Goal: Transaction & Acquisition: Purchase product/service

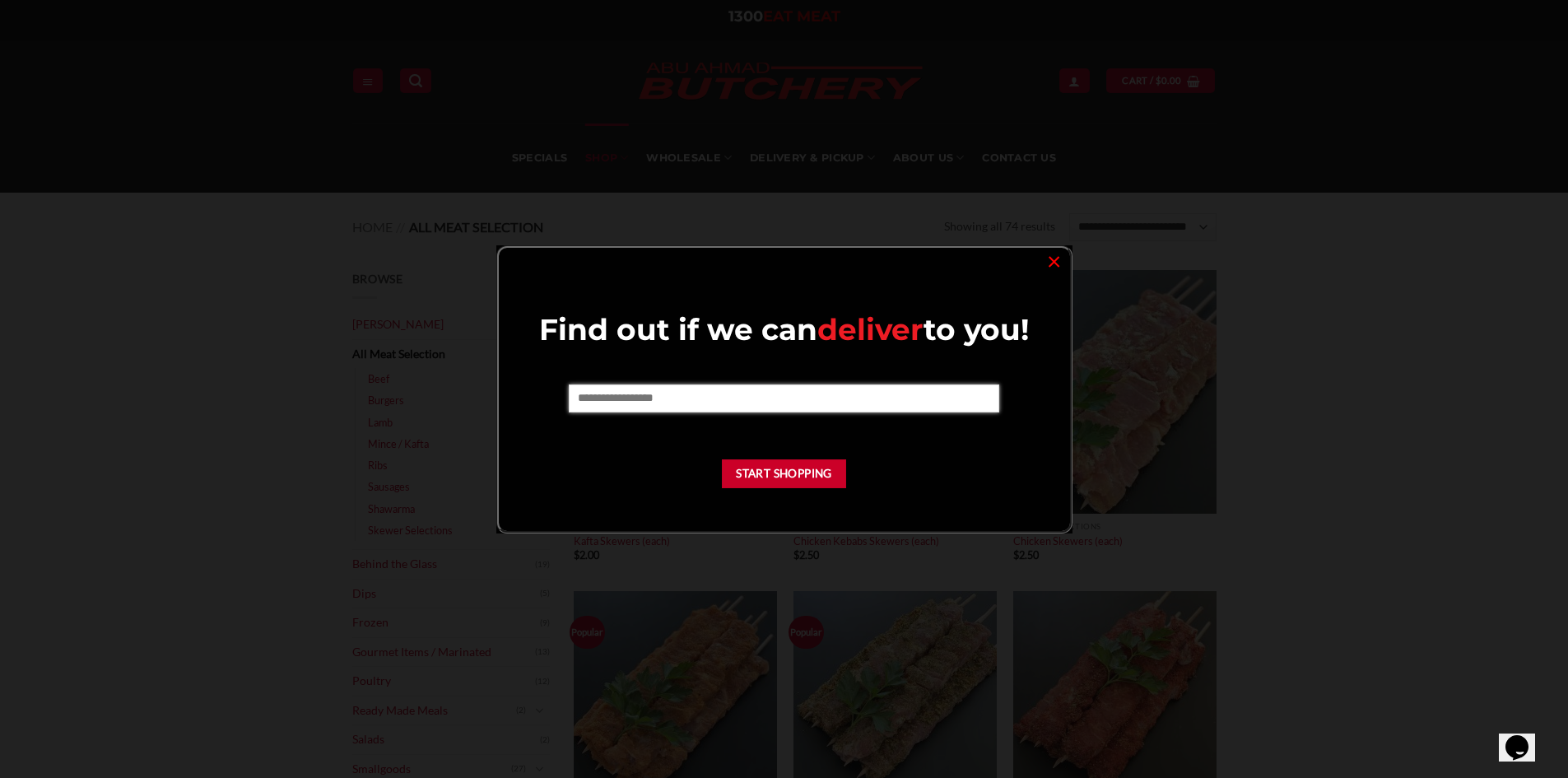
click at [645, 397] on input "text" at bounding box center [784, 398] width 430 height 28
type input "****"
click at [778, 481] on button "Start Shopping" at bounding box center [784, 473] width 126 height 29
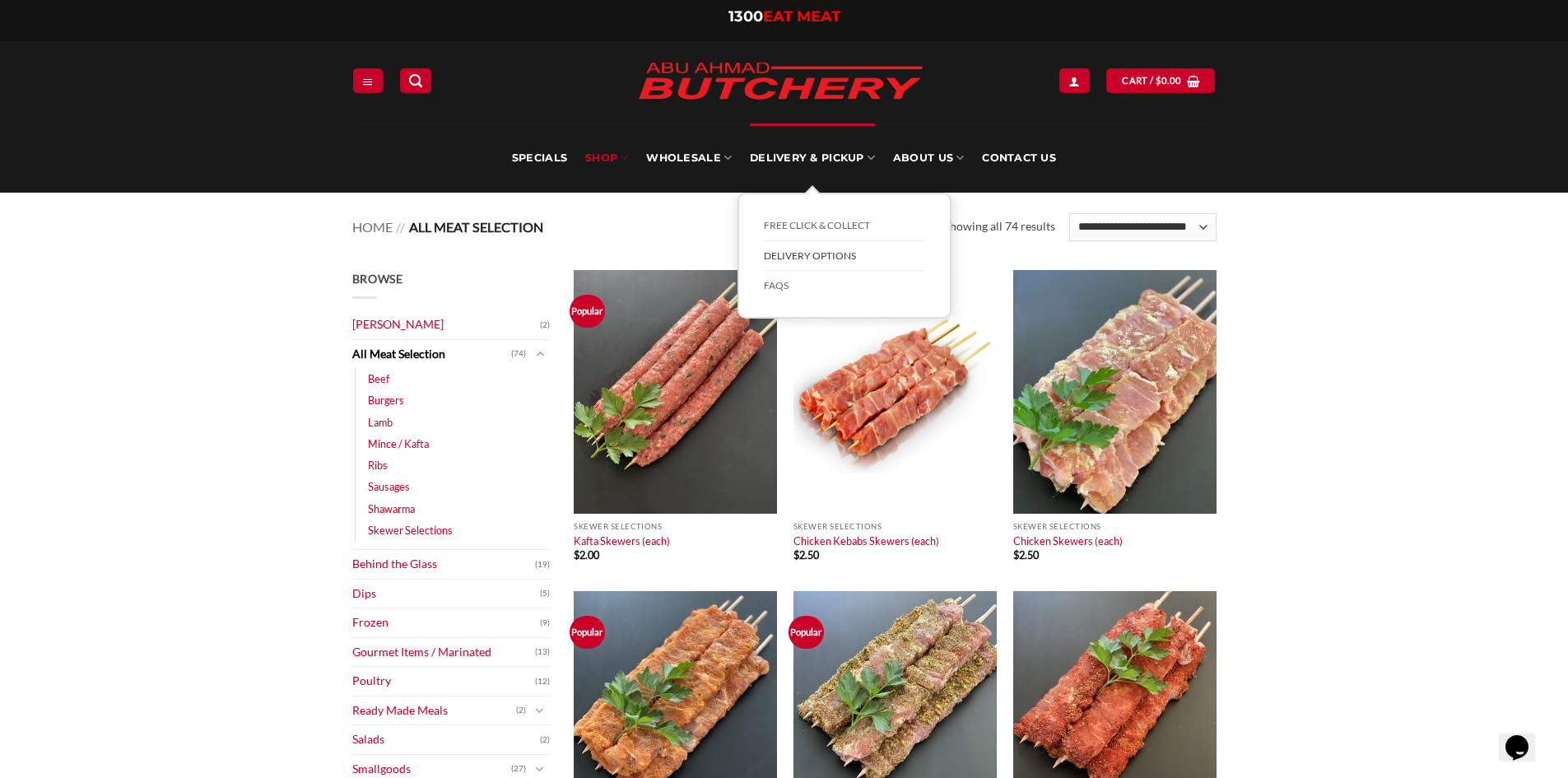
click at [798, 255] on link "Delivery Options" at bounding box center [845, 256] width 161 height 30
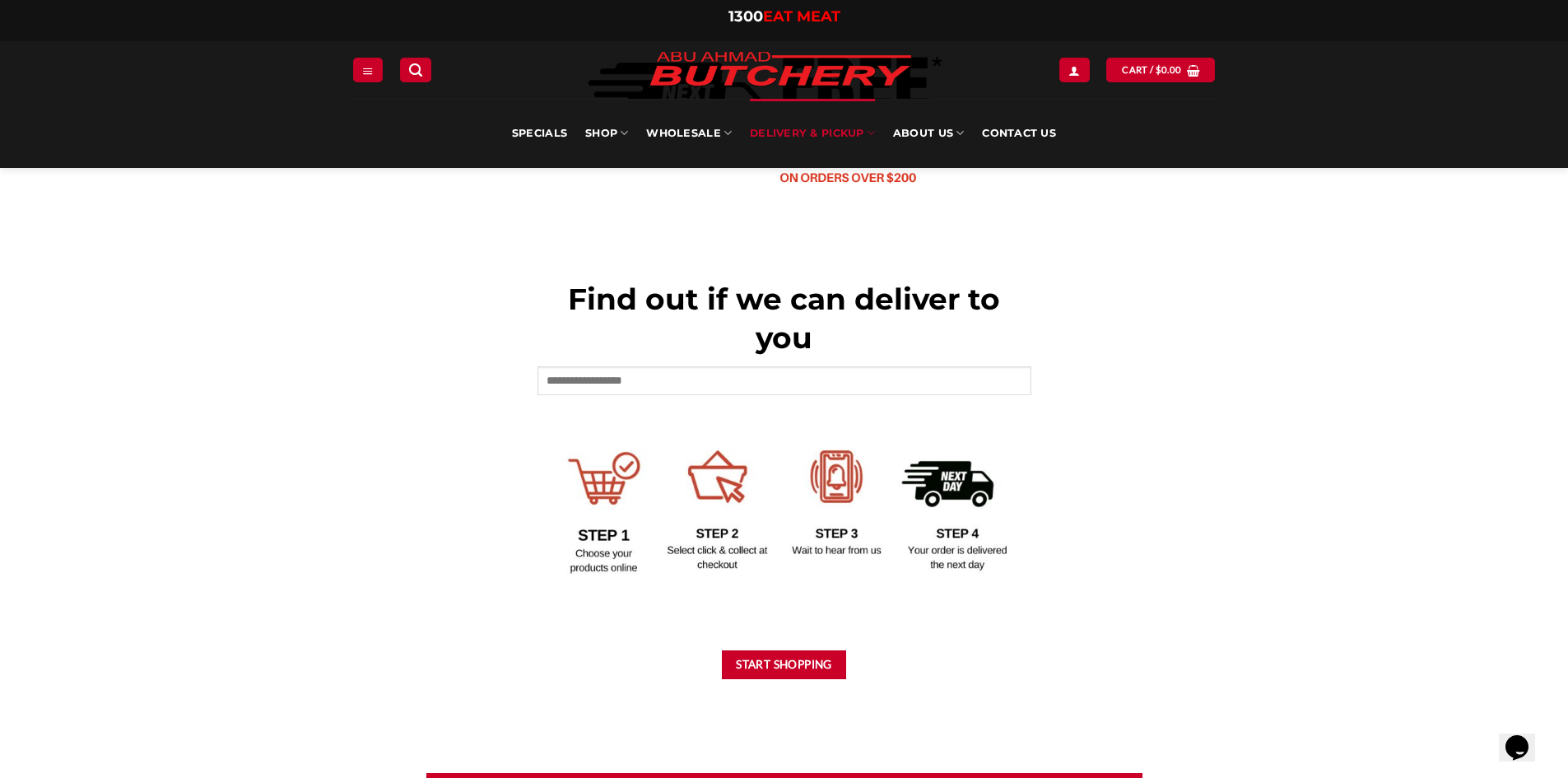
scroll to position [576, 0]
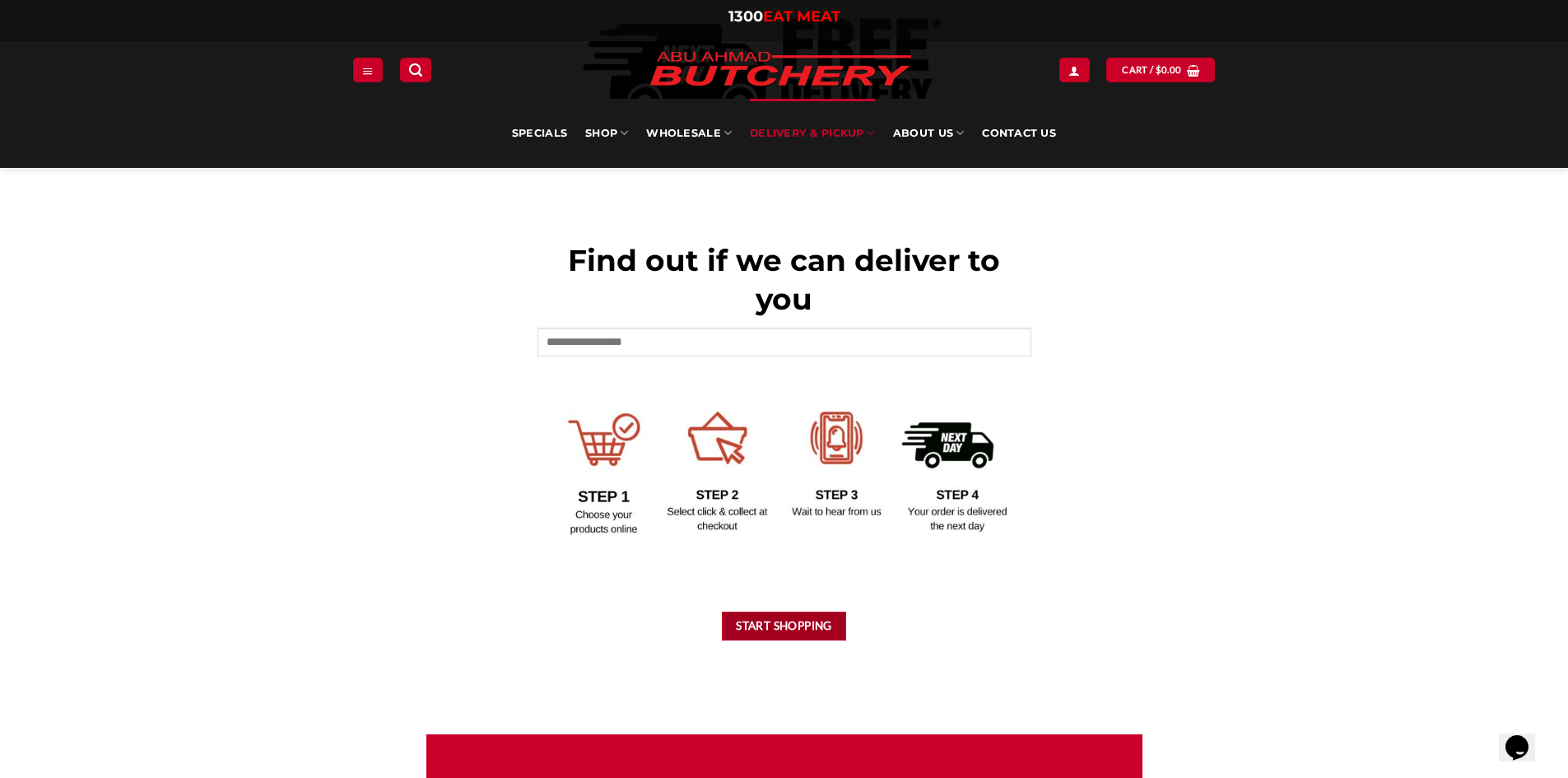
click at [743, 634] on button "Start Shopping" at bounding box center [784, 626] width 126 height 29
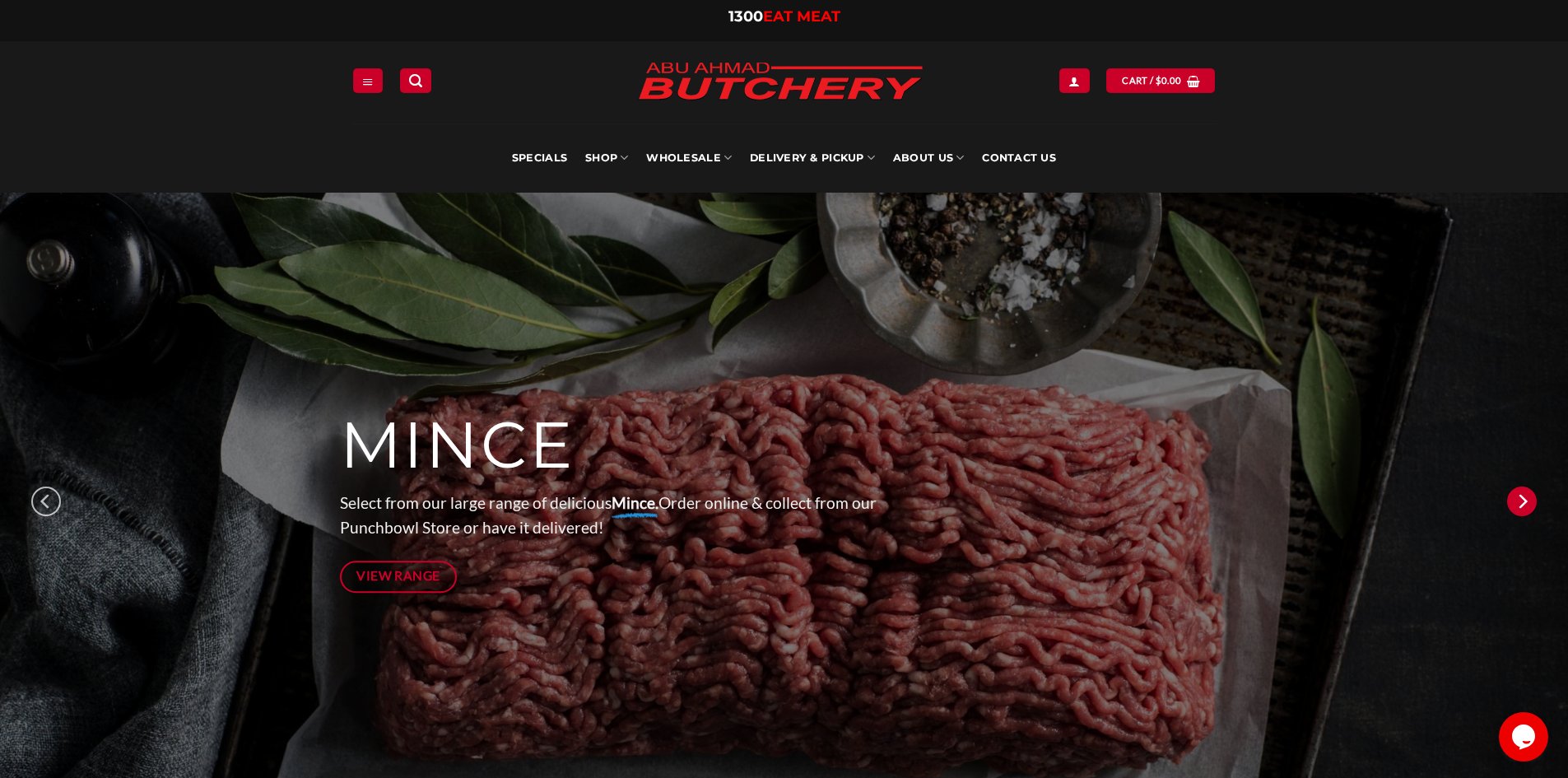
click at [1507, 504] on icon "Next" at bounding box center [1521, 501] width 30 height 30
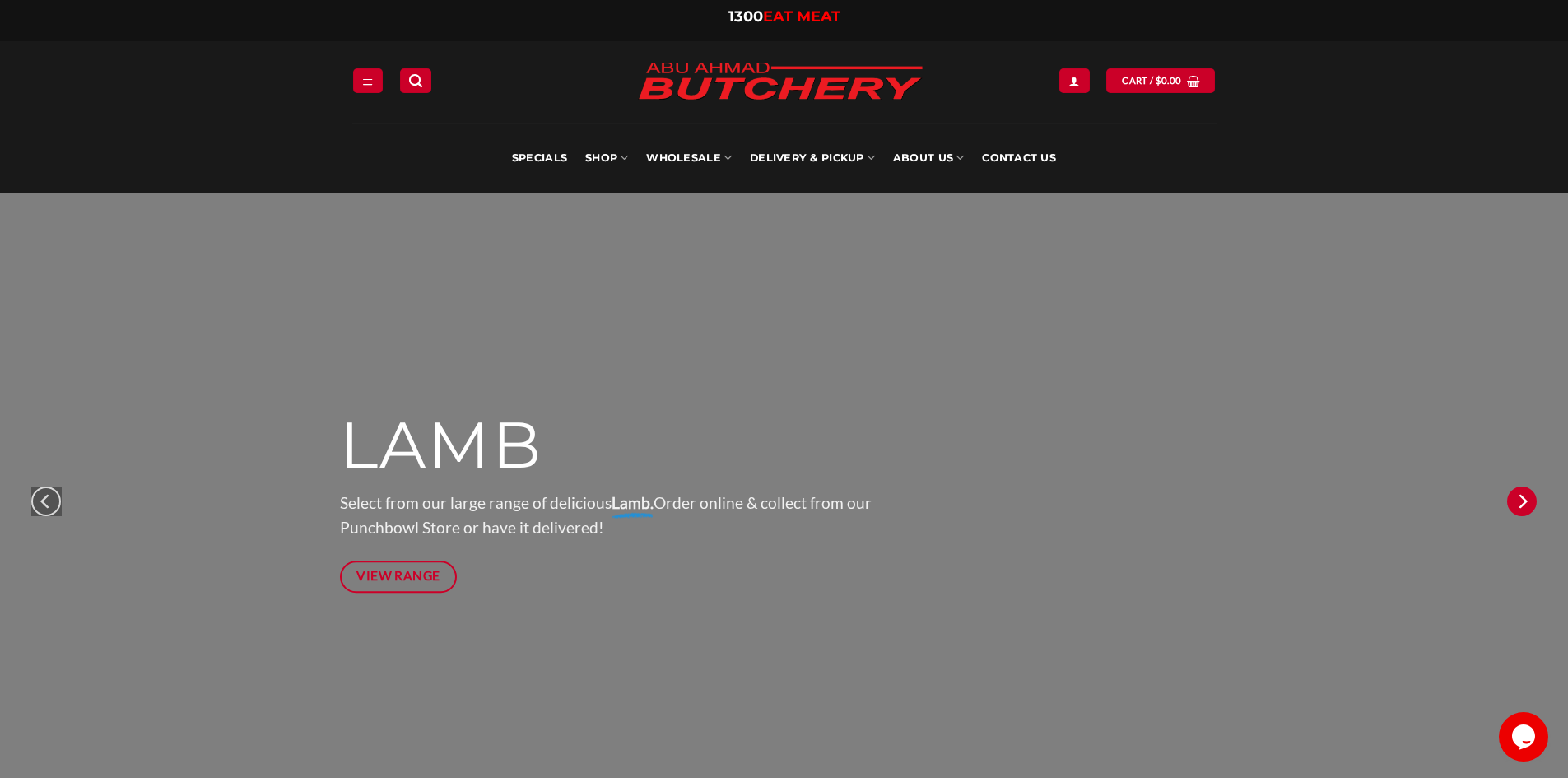
click at [1507, 504] on icon "Next" at bounding box center [1521, 501] width 30 height 30
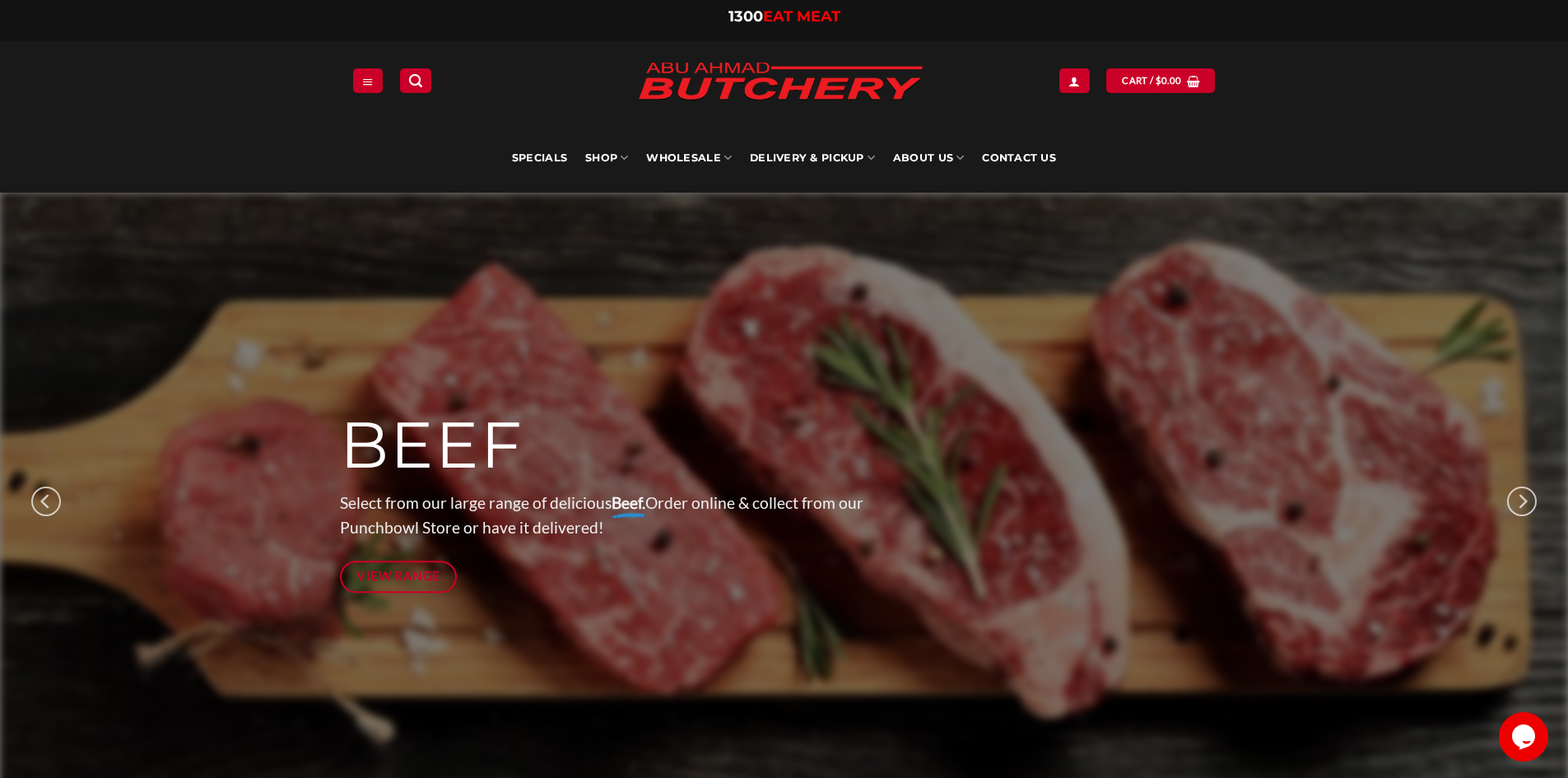
click at [1505, 504] on img at bounding box center [784, 501] width 1568 height 618
click at [1512, 501] on icon "Next" at bounding box center [1521, 501] width 30 height 30
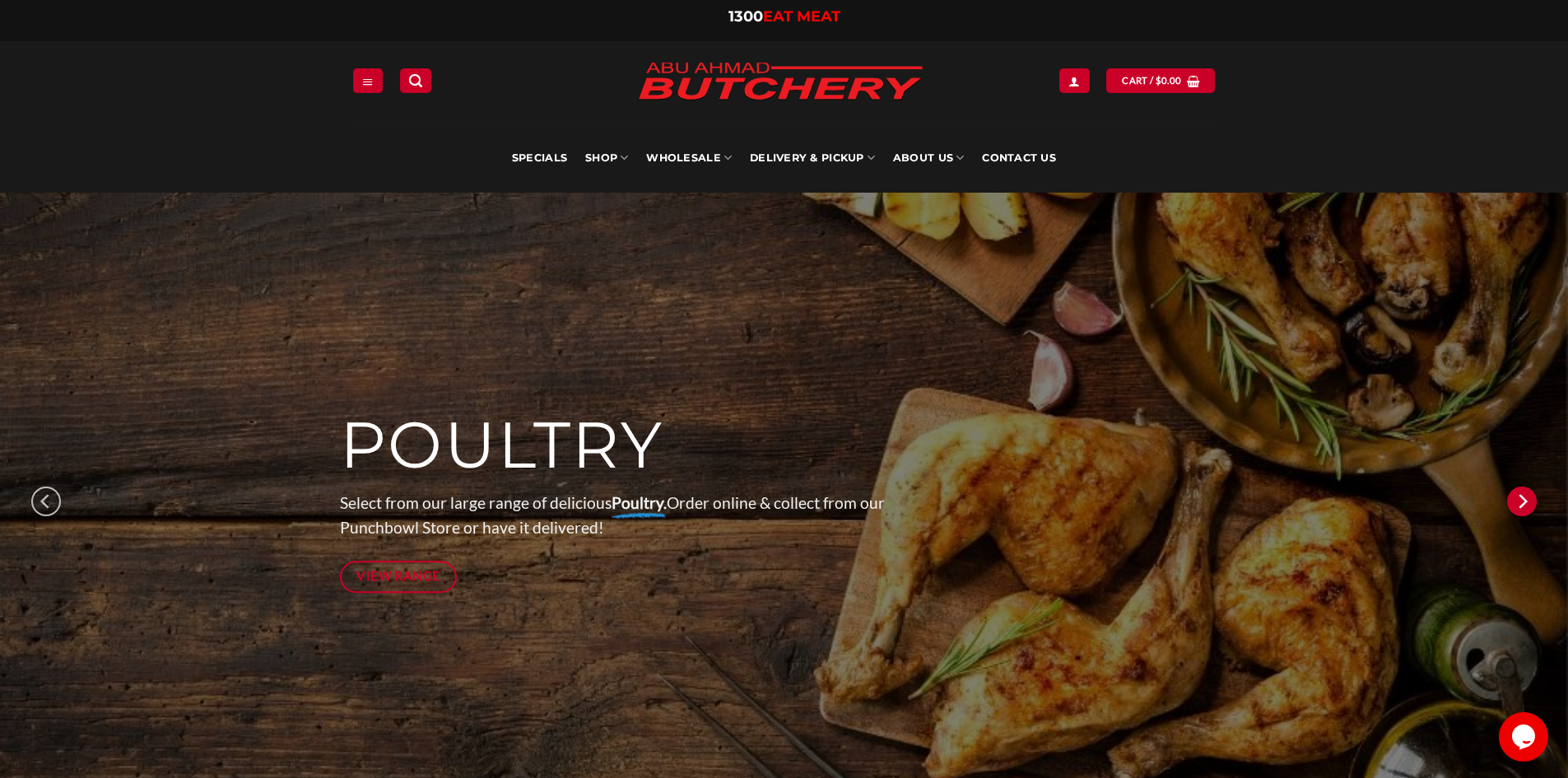
click at [1519, 514] on icon "Next" at bounding box center [1521, 501] width 30 height 30
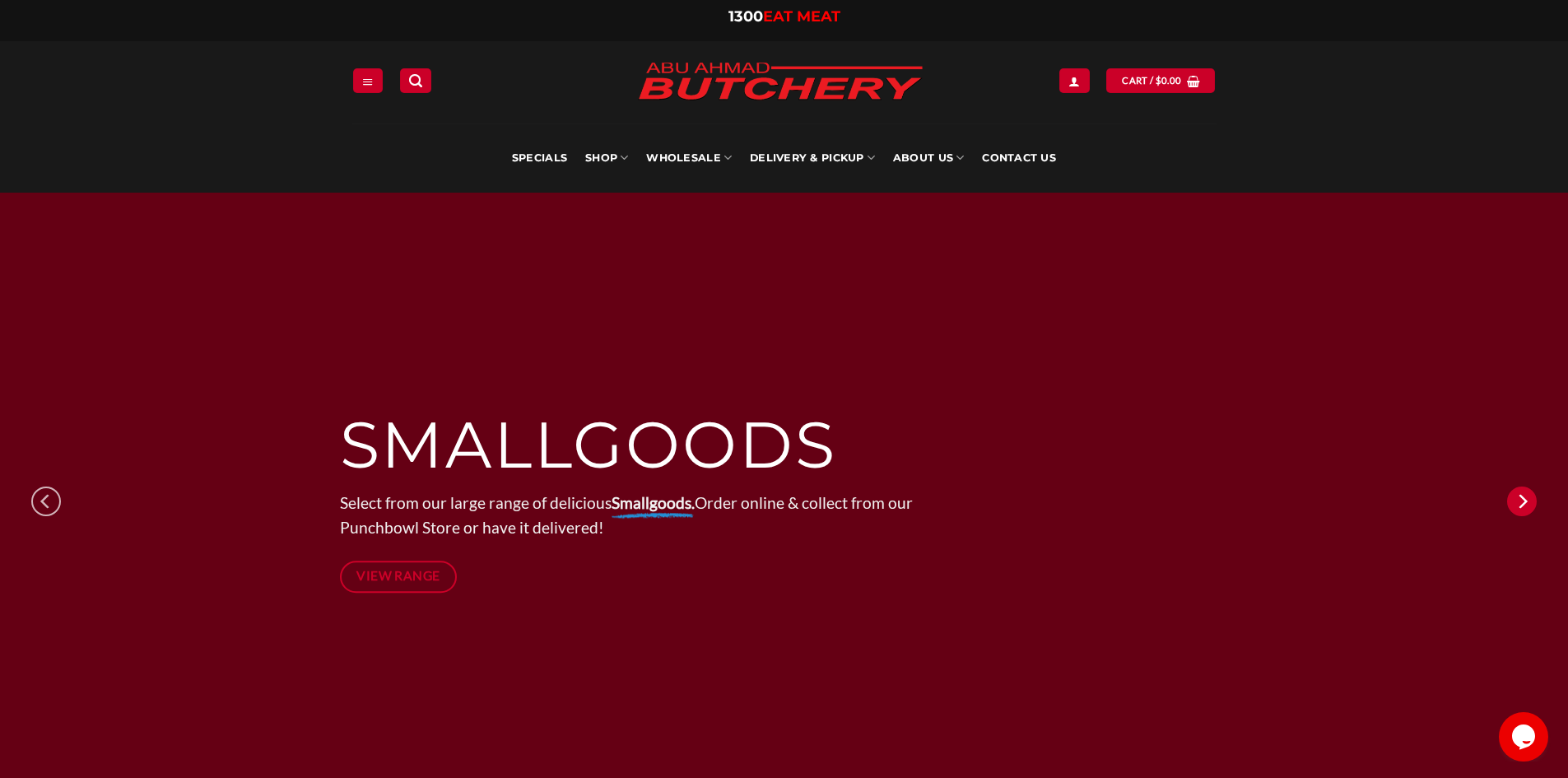
click at [1516, 513] on icon "Next" at bounding box center [1521, 501] width 30 height 30
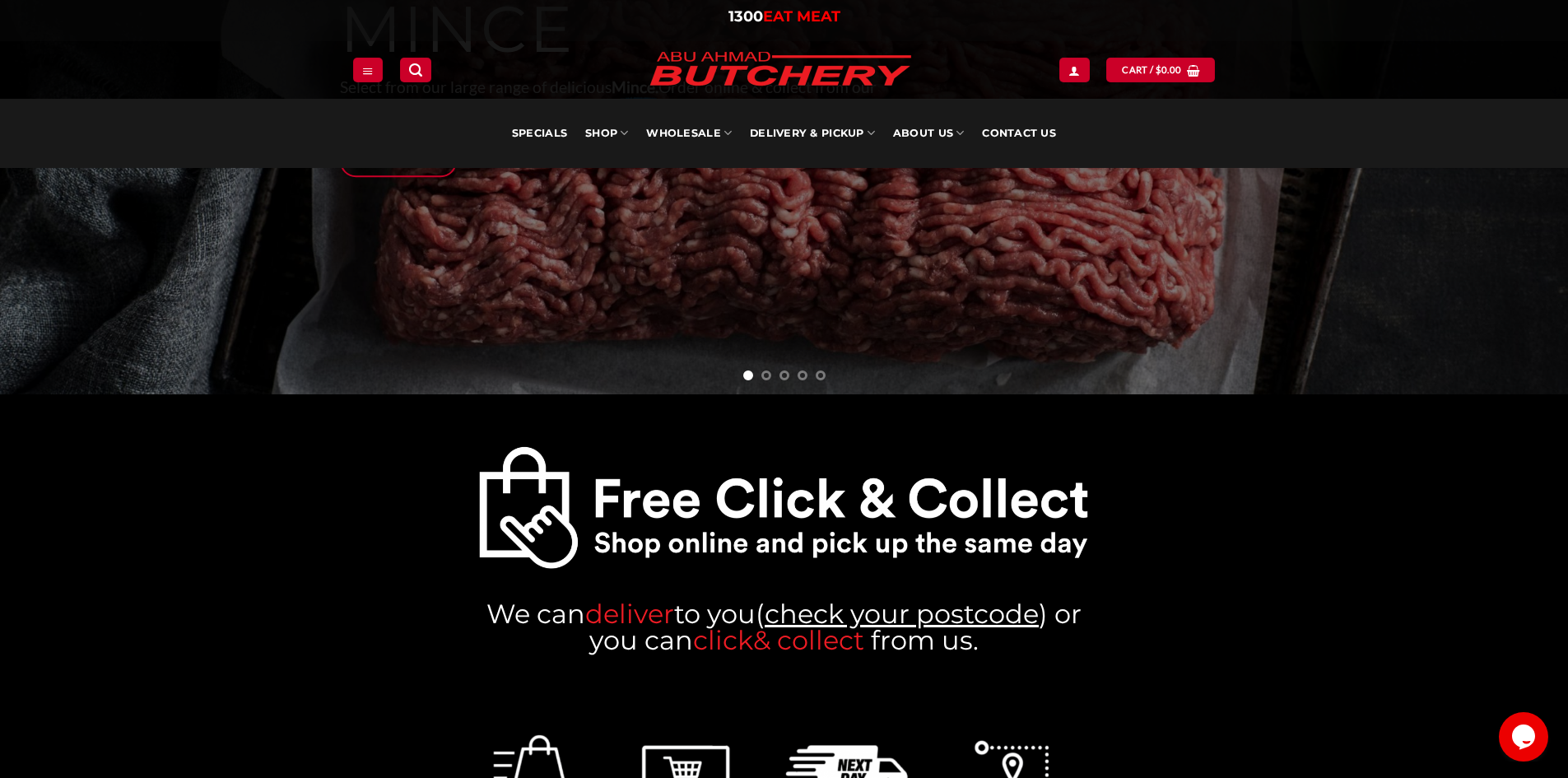
scroll to position [165, 0]
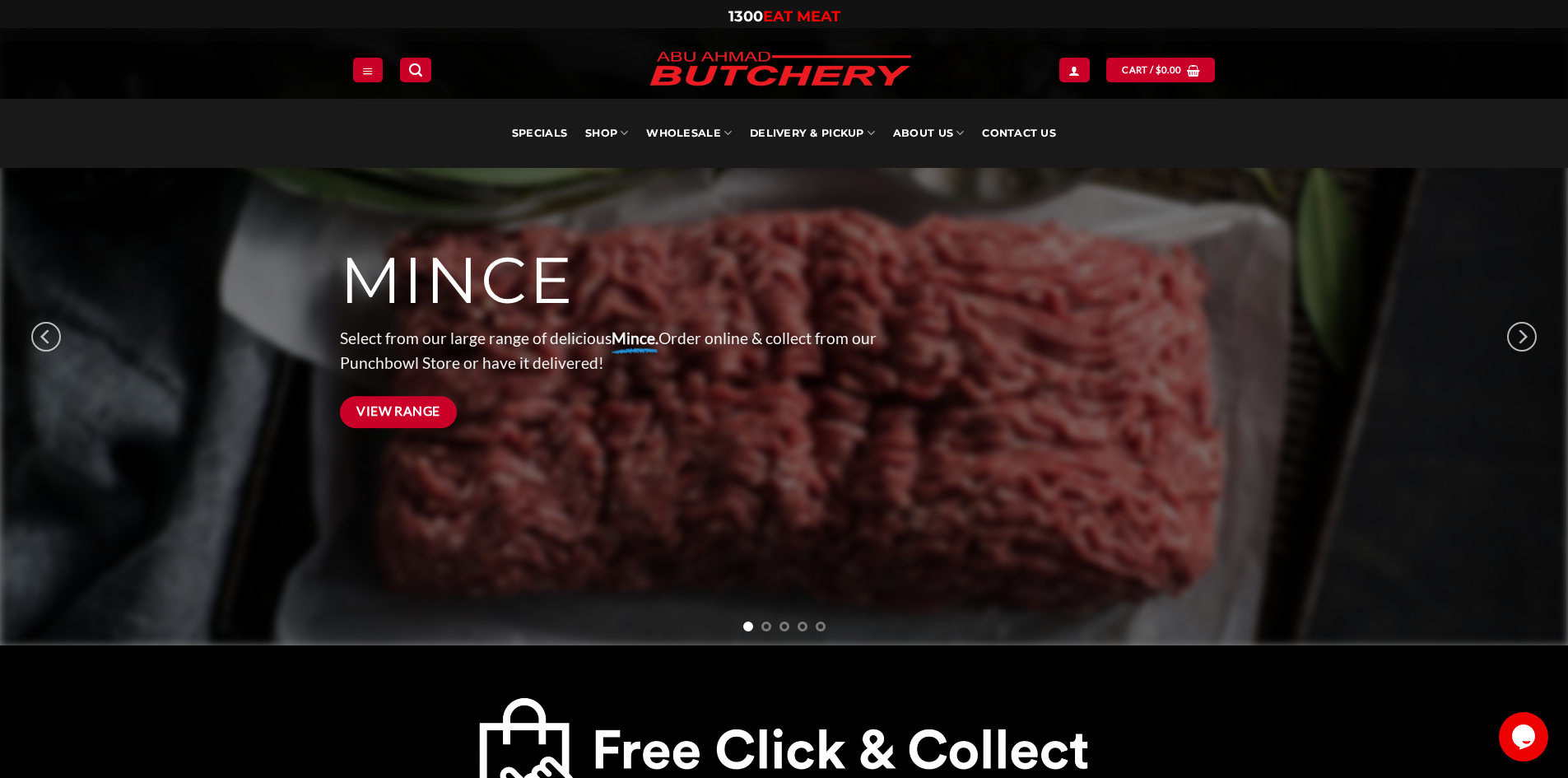
click at [424, 413] on span "View Range" at bounding box center [399, 411] width 84 height 21
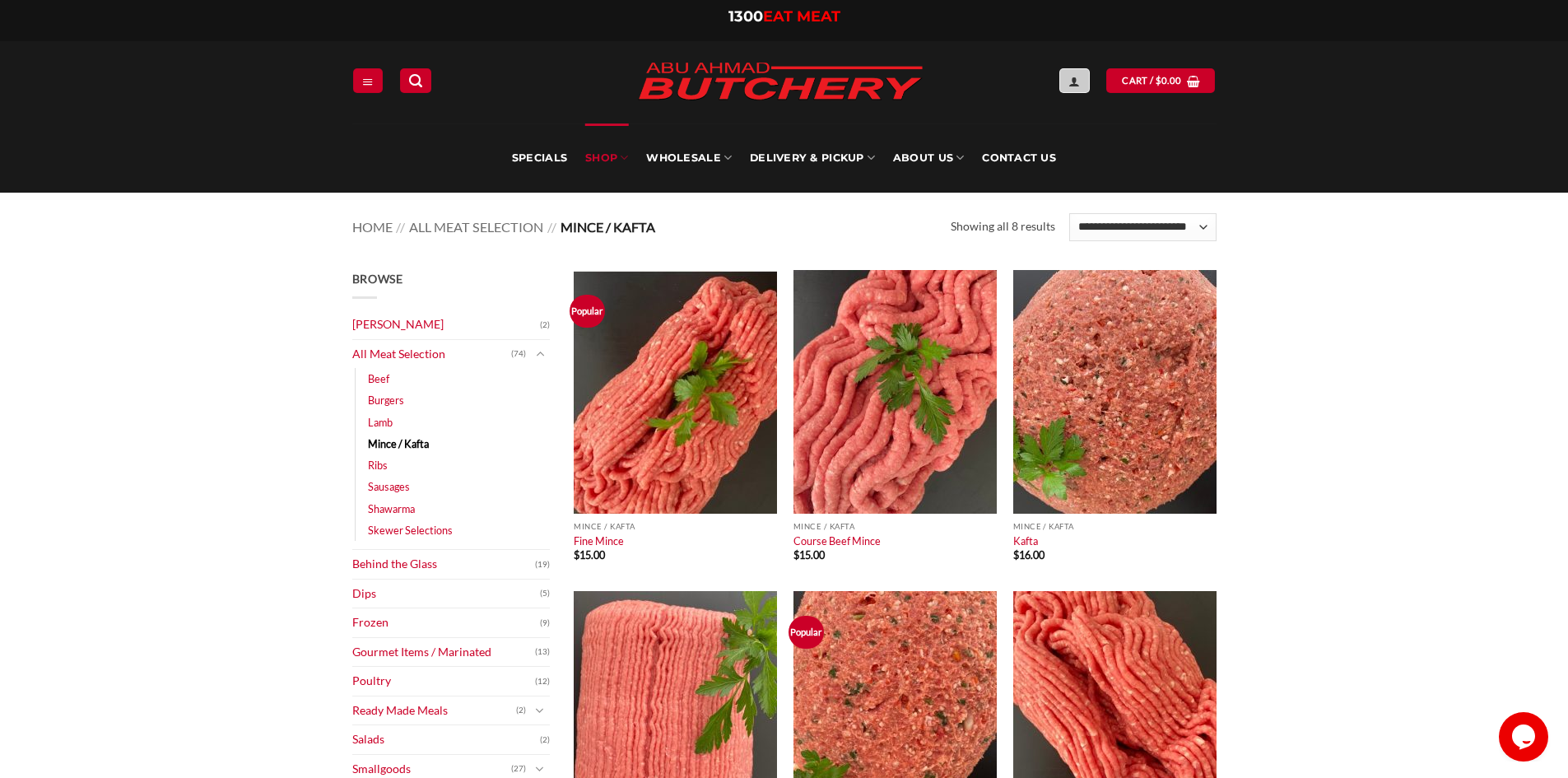
click at [1075, 92] on link "Login" at bounding box center [1074, 80] width 30 height 24
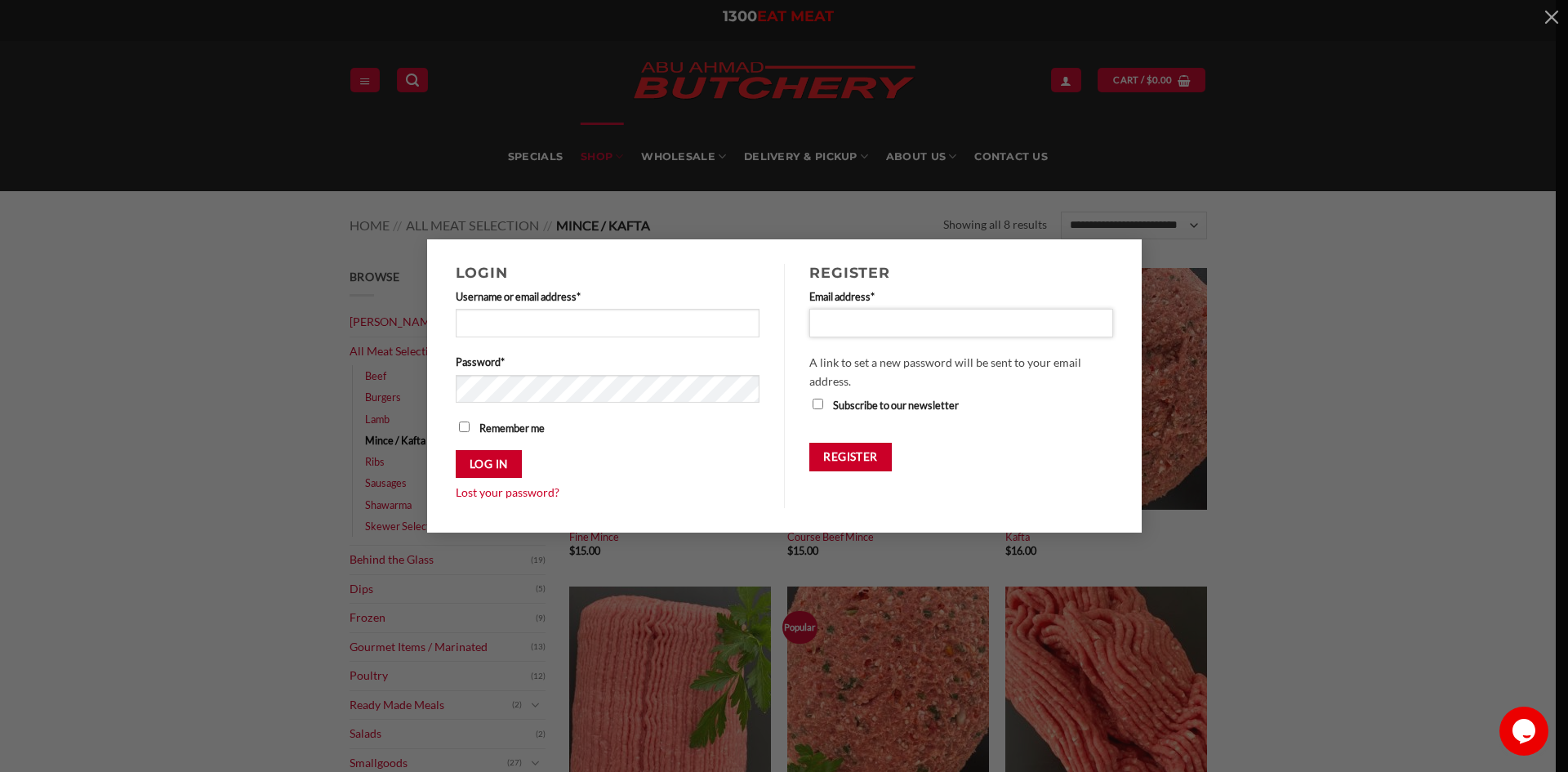
click at [867, 331] on input "Email address * Required" at bounding box center [961, 322] width 304 height 28
click at [994, 327] on input "**********" at bounding box center [961, 322] width 304 height 28
type input "*"
click at [1451, 444] on div "Login Username or email address * Required Password * Required Remember me Log …" at bounding box center [784, 386] width 1519 height 294
